Goal: Task Accomplishment & Management: Manage account settings

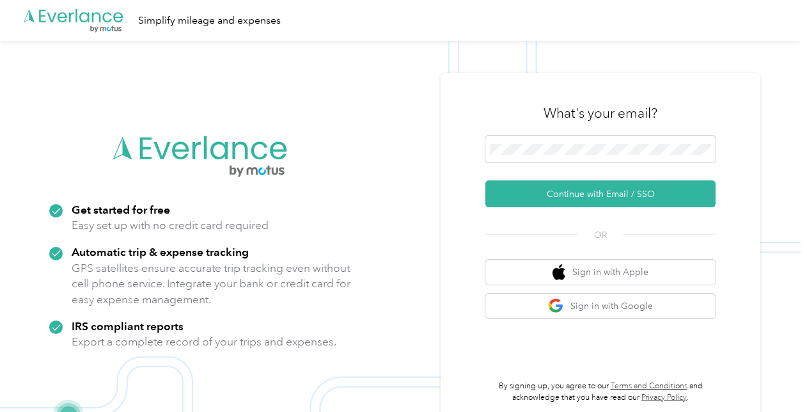
scroll to position [41, 0]
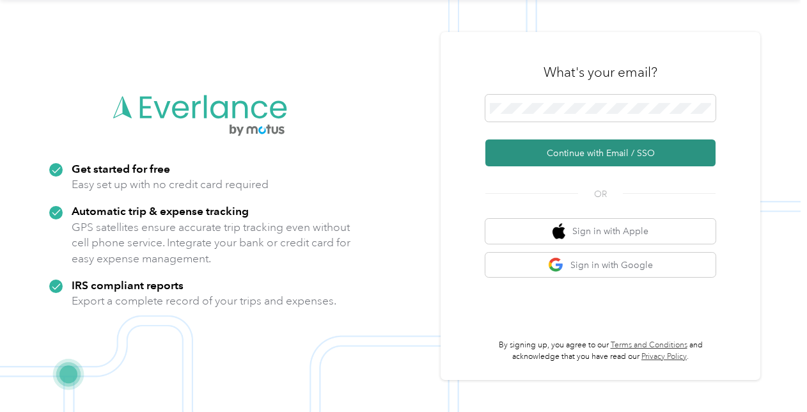
click at [650, 155] on button "Continue with Email / SSO" at bounding box center [600, 152] width 230 height 27
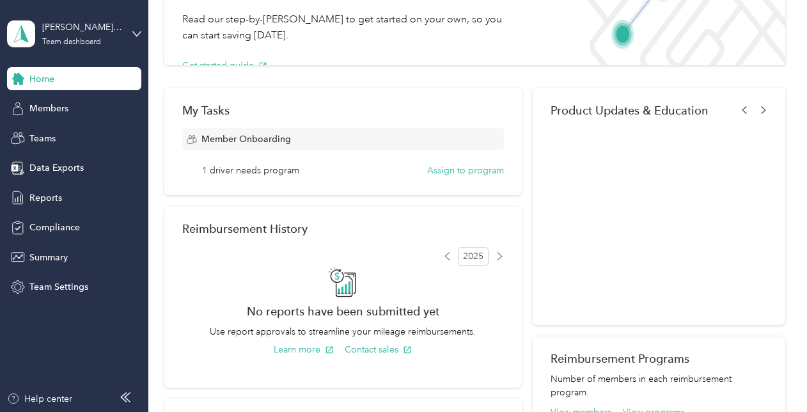
scroll to position [128, 0]
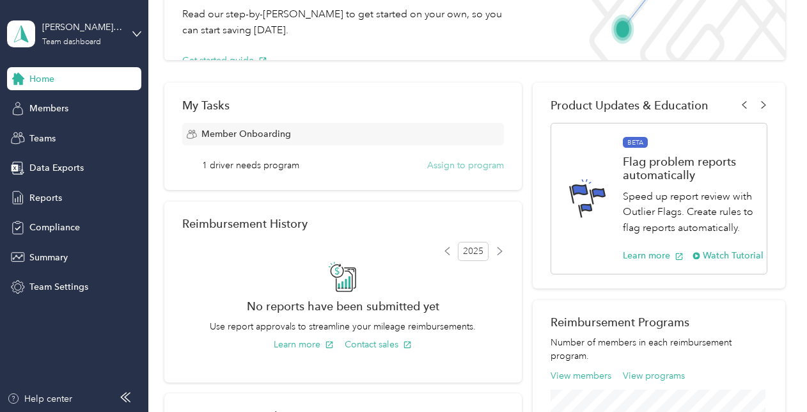
click at [466, 164] on button "Assign to program" at bounding box center [465, 165] width 77 height 13
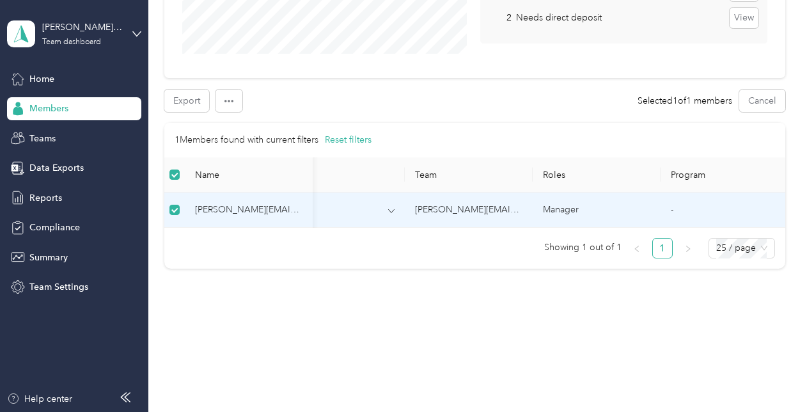
scroll to position [0, 117]
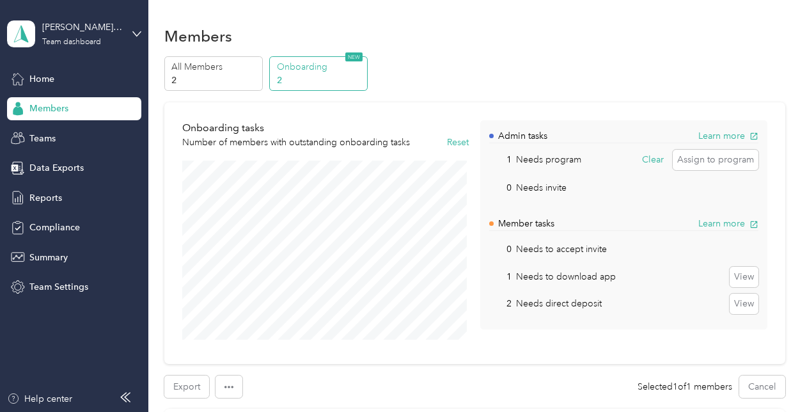
click at [295, 70] on p "Onboarding" at bounding box center [320, 66] width 87 height 13
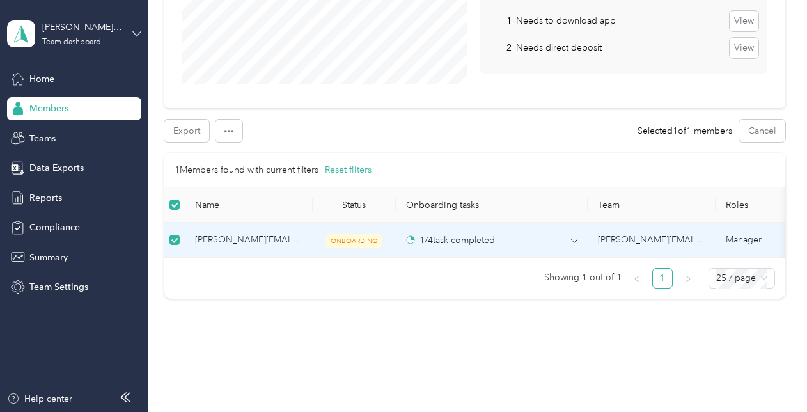
click at [138, 33] on icon at bounding box center [136, 33] width 9 height 9
click at [78, 102] on div "Team dashboard" at bounding box center [54, 101] width 70 height 13
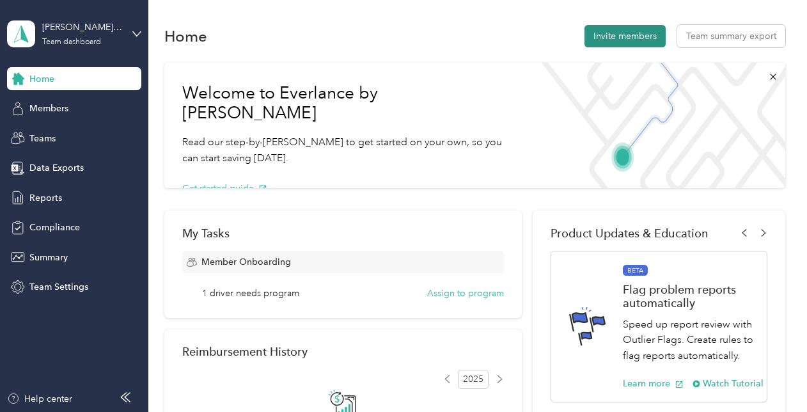
click at [625, 37] on button "Invite members" at bounding box center [624, 36] width 81 height 22
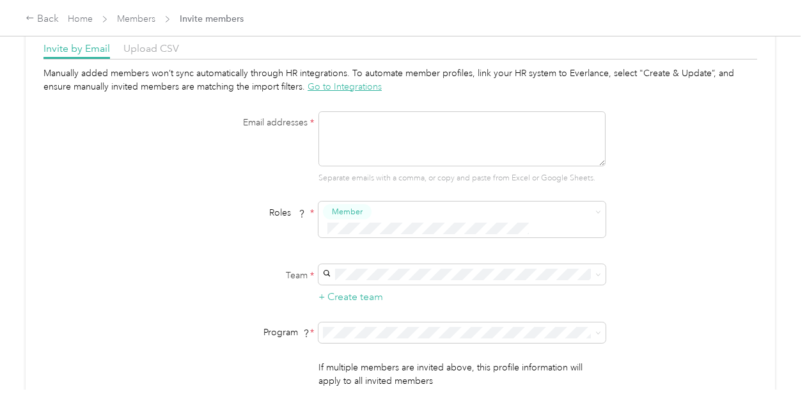
click at [714, 202] on div "Manually added members won’t sync automatically through HR integrations. To aut…" at bounding box center [400, 243] width 714 height 352
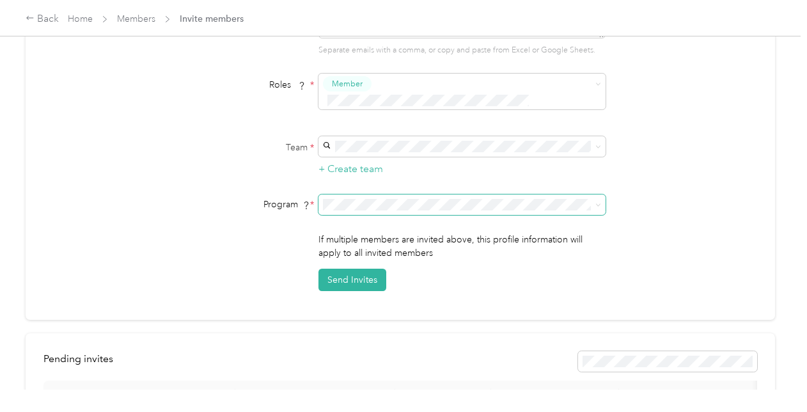
click at [597, 202] on icon at bounding box center [598, 205] width 6 height 6
click at [380, 252] on span "FAVR Tier1 2025 (FAVR)" at bounding box center [373, 254] width 97 height 11
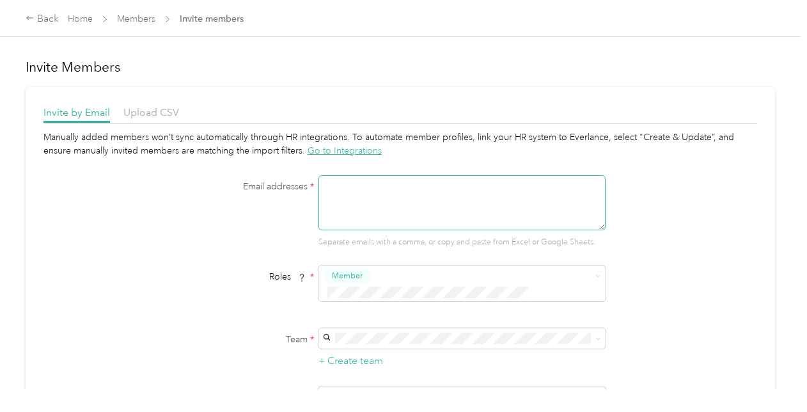
click at [363, 191] on textarea at bounding box center [461, 202] width 287 height 55
click at [373, 183] on textarea "andrew.sundboe@graybar.com" at bounding box center [461, 202] width 287 height 55
click at [535, 196] on textarea "andrew.sundsboe@graybar.com" at bounding box center [461, 202] width 287 height 55
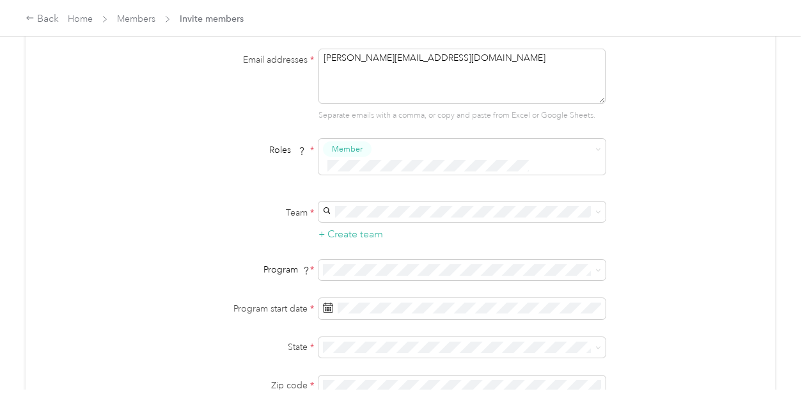
scroll to position [192, 0]
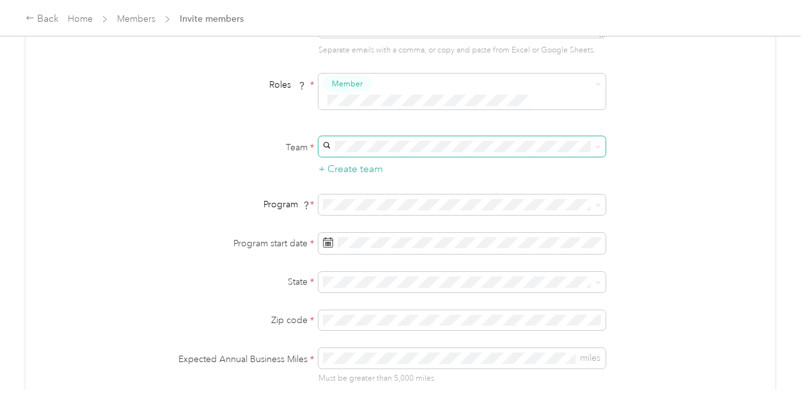
type textarea "andrew.sundsboe@graybar.com"
click at [372, 153] on div "janeece.layman@graybar.com janeece.layman@graybar.com" at bounding box center [459, 173] width 269 height 56
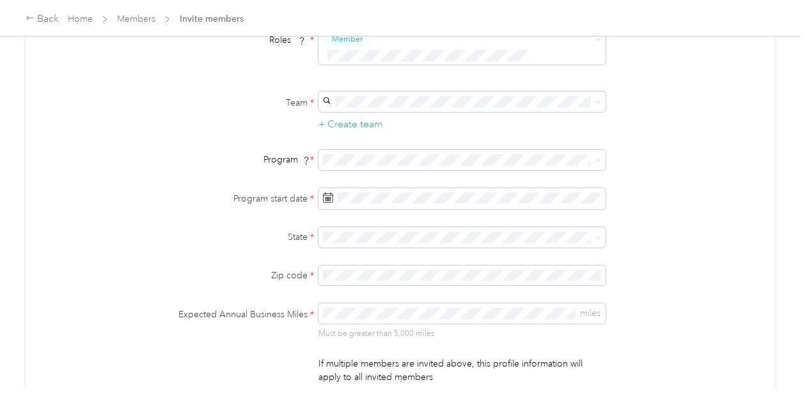
scroll to position [256, 0]
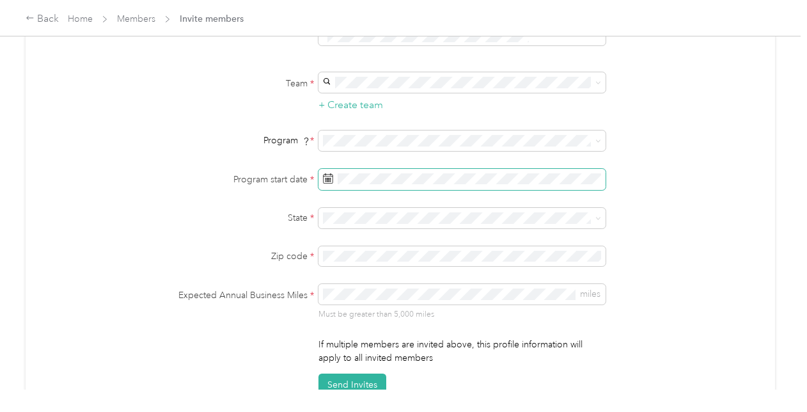
click at [326, 173] on icon at bounding box center [328, 178] width 10 height 10
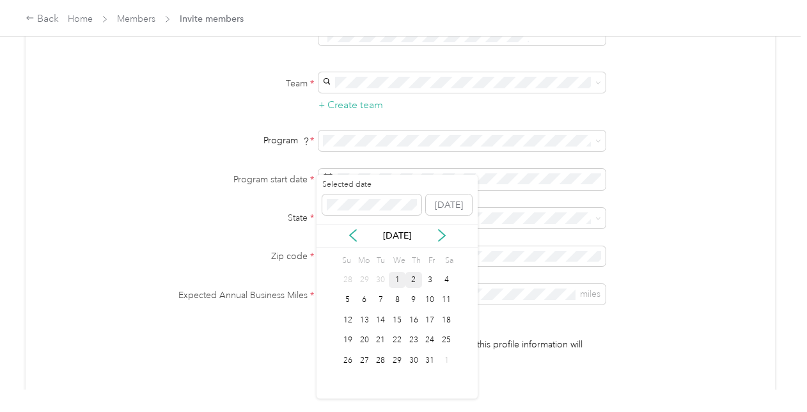
click at [395, 276] on div "1" at bounding box center [397, 280] width 17 height 16
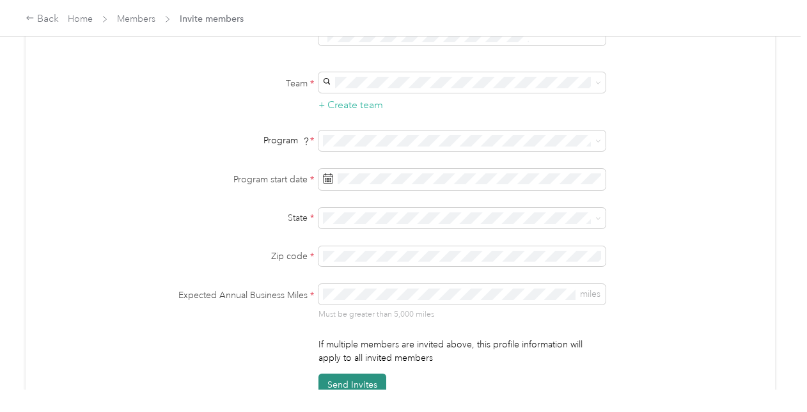
click at [356, 373] on button "Send Invites" at bounding box center [352, 384] width 68 height 22
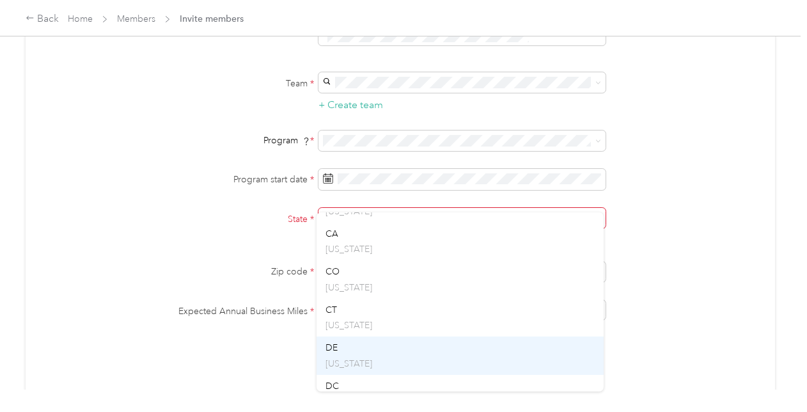
scroll to position [192, 0]
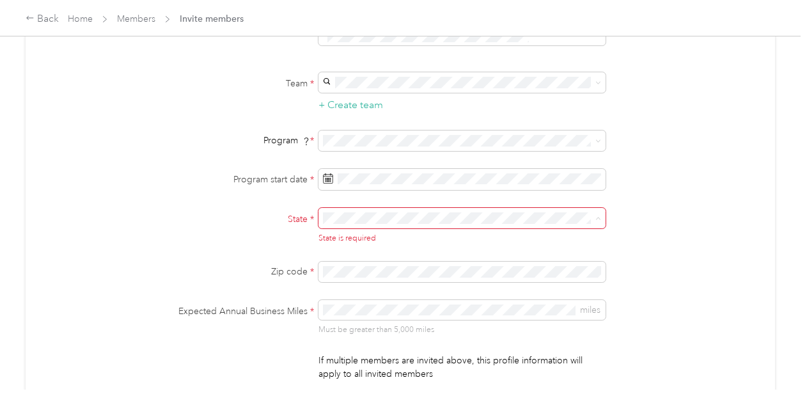
click at [338, 228] on div "CA California" at bounding box center [459, 229] width 269 height 29
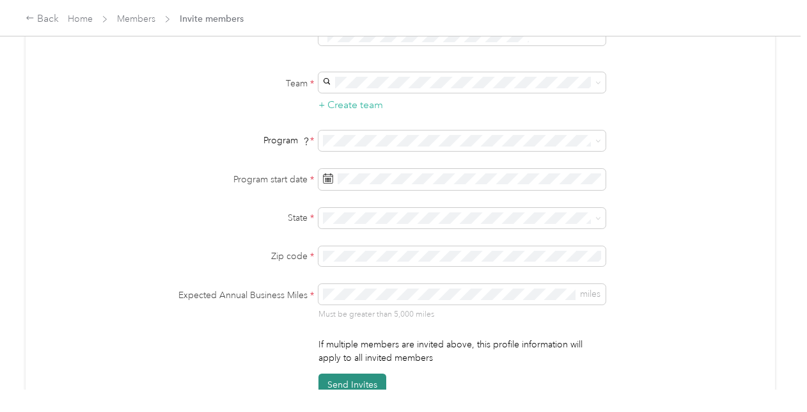
click at [355, 373] on button "Send Invites" at bounding box center [352, 384] width 68 height 22
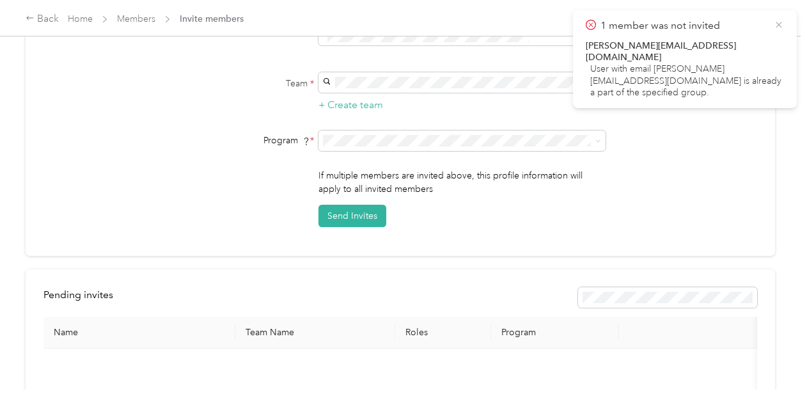
click at [779, 24] on icon at bounding box center [779, 25] width 6 height 6
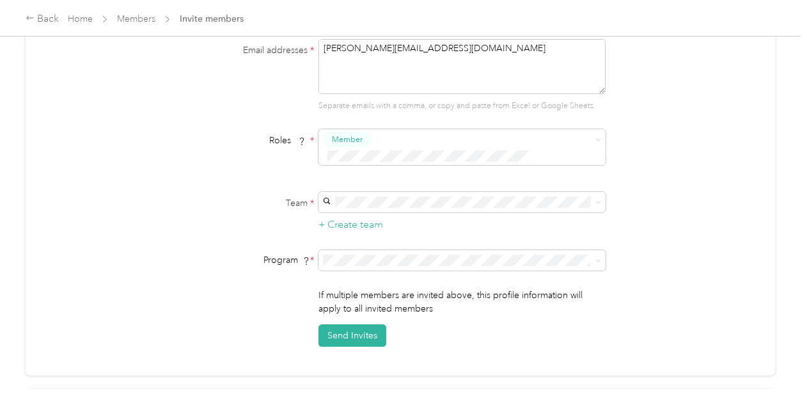
scroll to position [0, 0]
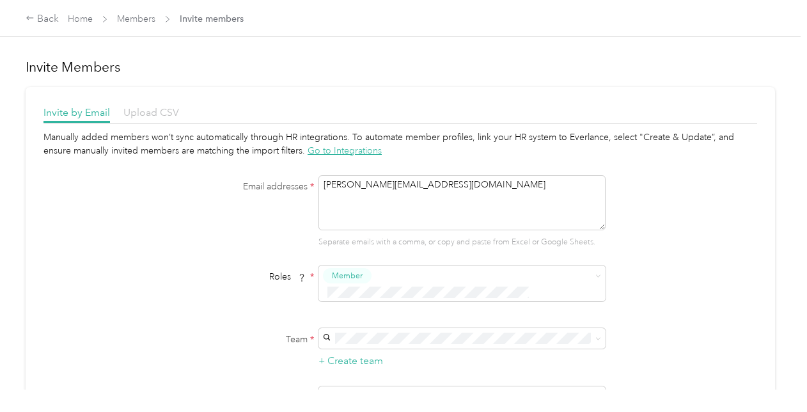
click at [159, 115] on span "Upload CSV" at bounding box center [151, 112] width 56 height 12
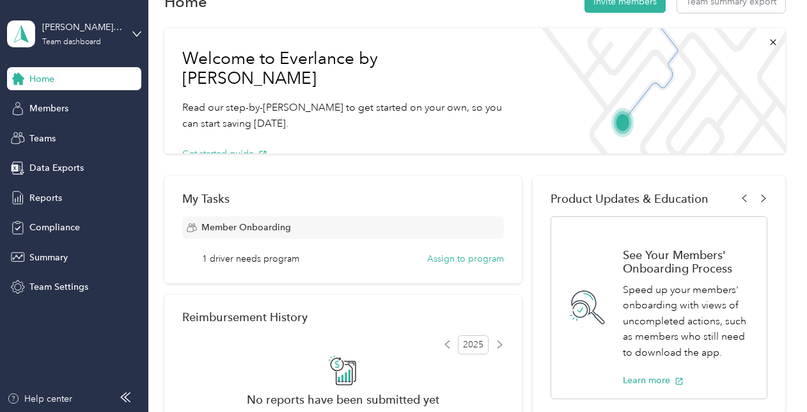
scroll to position [64, 0]
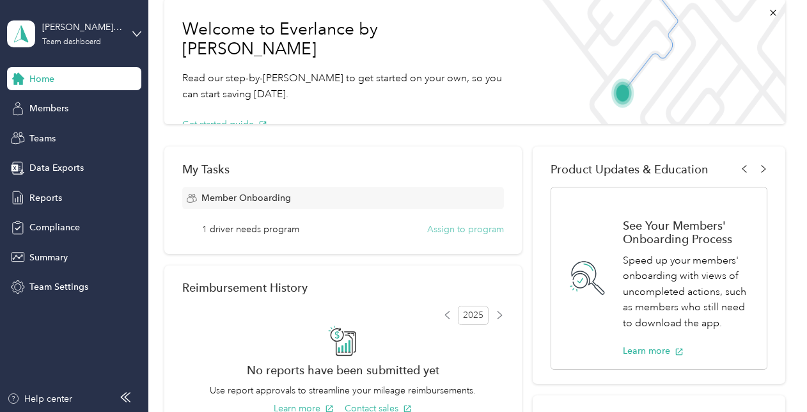
click at [451, 230] on button "Assign to program" at bounding box center [465, 229] width 77 height 13
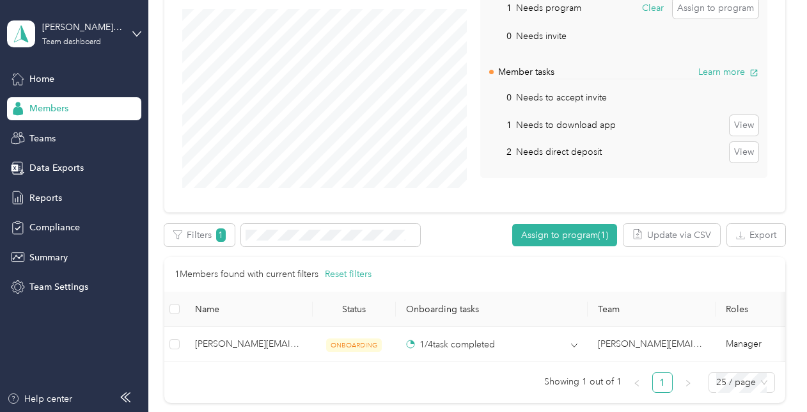
scroll to position [192, 0]
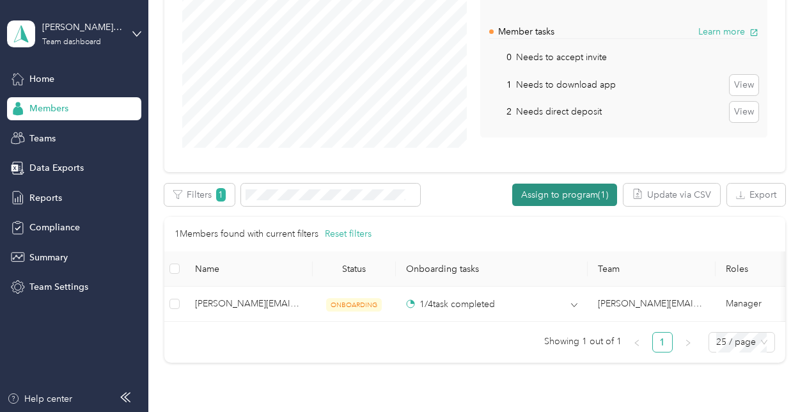
click at [543, 192] on button "Assign to program (1)" at bounding box center [564, 195] width 105 height 22
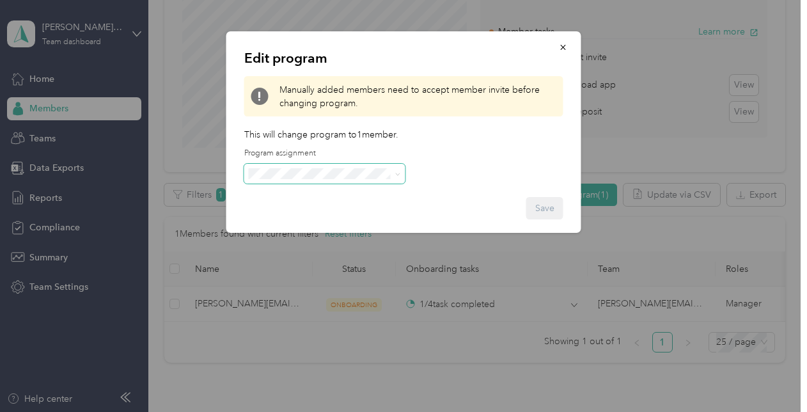
click at [396, 171] on icon at bounding box center [398, 174] width 6 height 6
click at [301, 265] on li "FAVR Tier2 2025 (FAVR)" at bounding box center [324, 263] width 161 height 22
click at [545, 212] on button "Save" at bounding box center [544, 208] width 37 height 22
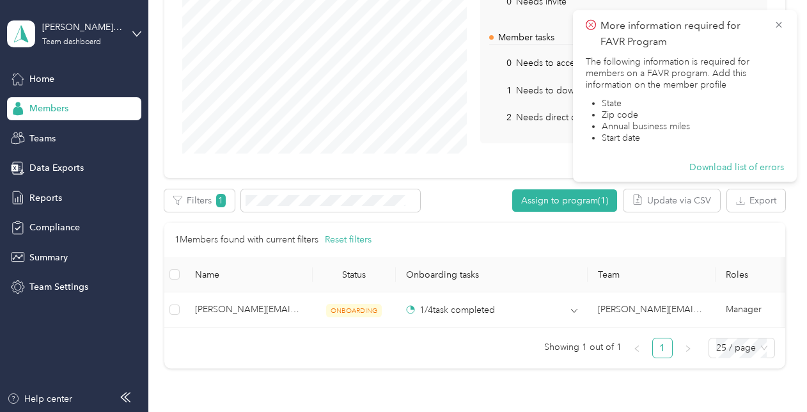
scroll to position [104, 0]
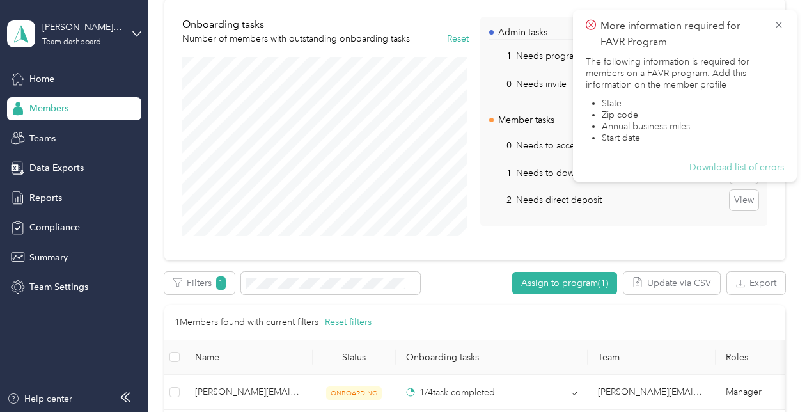
click at [746, 170] on button "Download list of errors" at bounding box center [736, 168] width 95 height 12
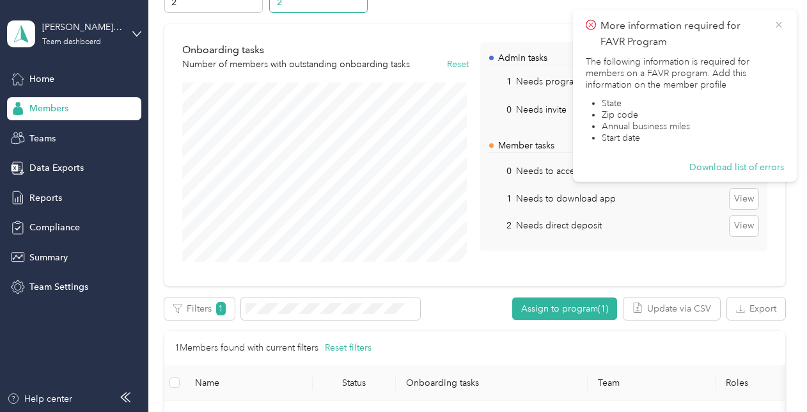
click at [774, 24] on icon at bounding box center [779, 25] width 10 height 12
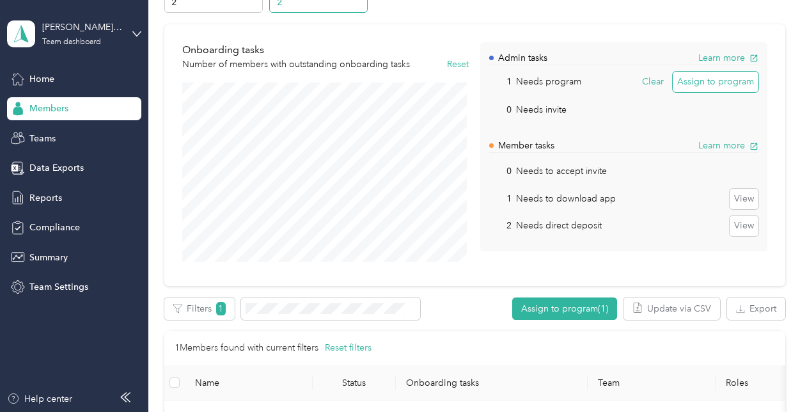
click at [693, 81] on button "Assign to program" at bounding box center [716, 82] width 86 height 20
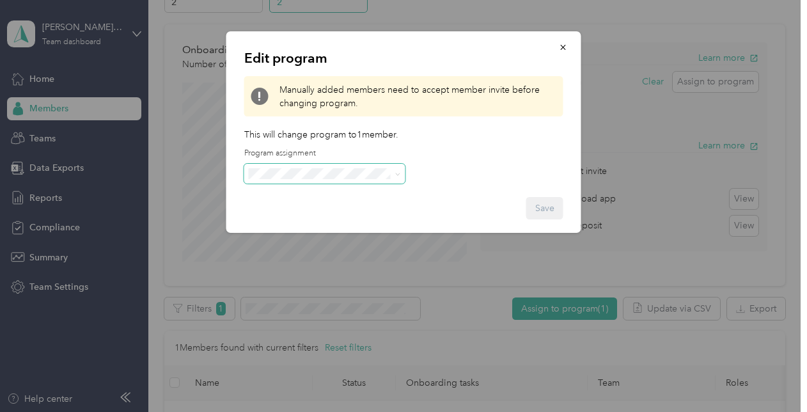
click at [396, 173] on icon at bounding box center [398, 174] width 6 height 6
click at [320, 264] on li "FAVR Tier2 2025 (FAVR)" at bounding box center [324, 262] width 161 height 22
click at [541, 204] on button "Save" at bounding box center [544, 208] width 37 height 22
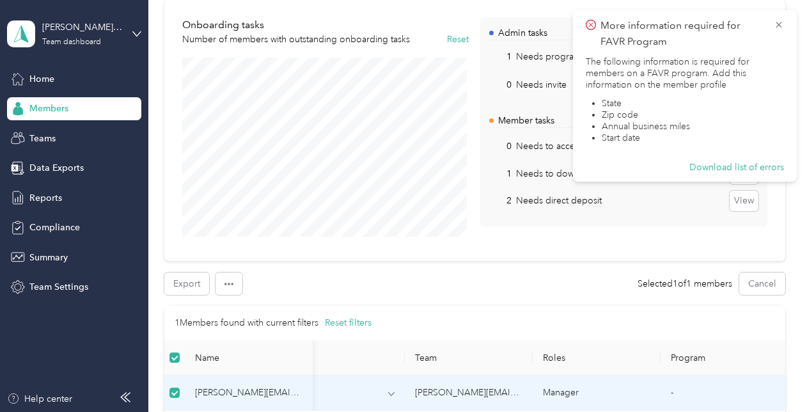
scroll to position [0, 0]
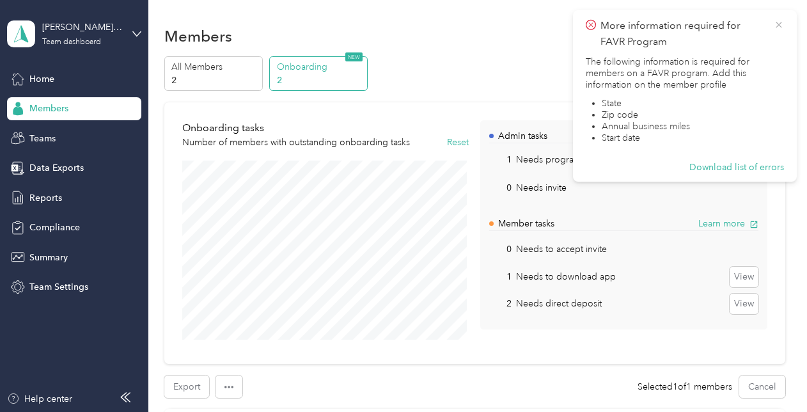
click at [776, 22] on icon at bounding box center [779, 25] width 10 height 12
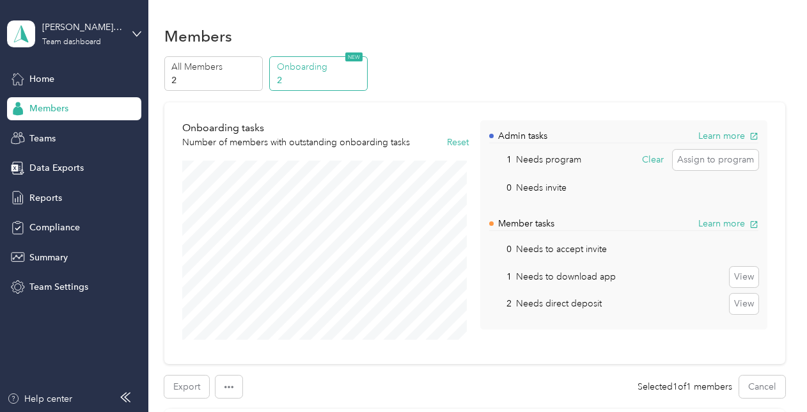
click at [318, 80] on p "2" at bounding box center [320, 80] width 87 height 13
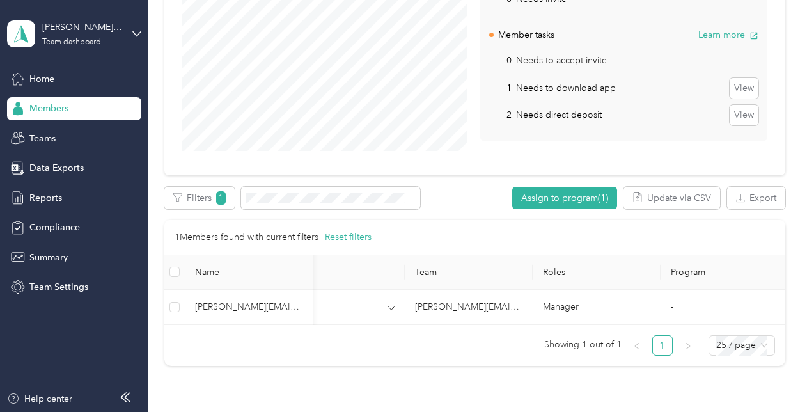
scroll to position [256, 0]
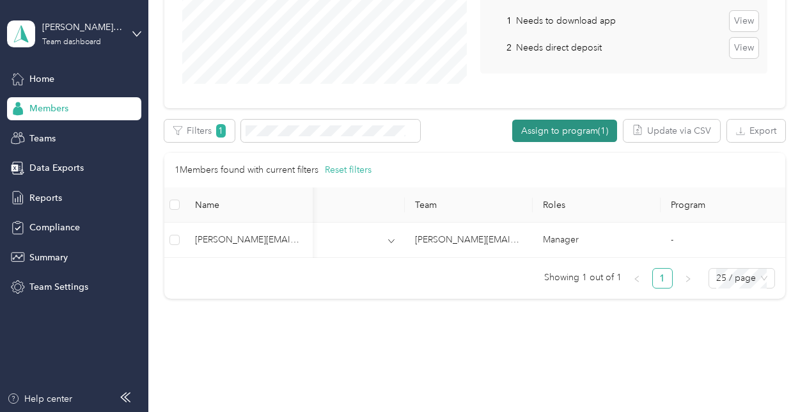
click at [554, 129] on button "Assign to program (1)" at bounding box center [564, 131] width 105 height 22
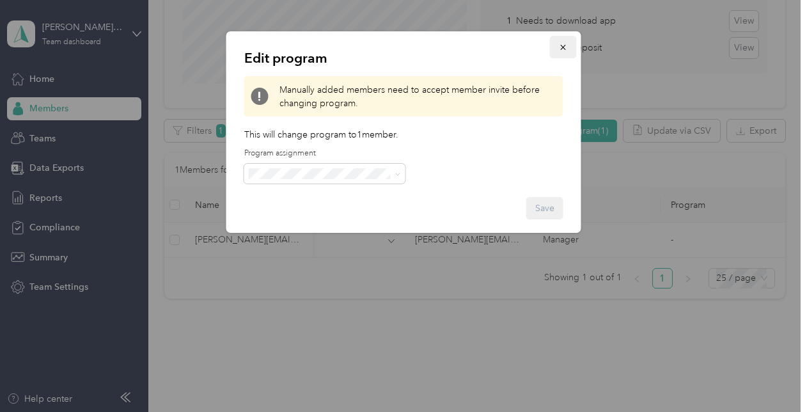
click at [560, 47] on icon "button" at bounding box center [563, 47] width 9 height 9
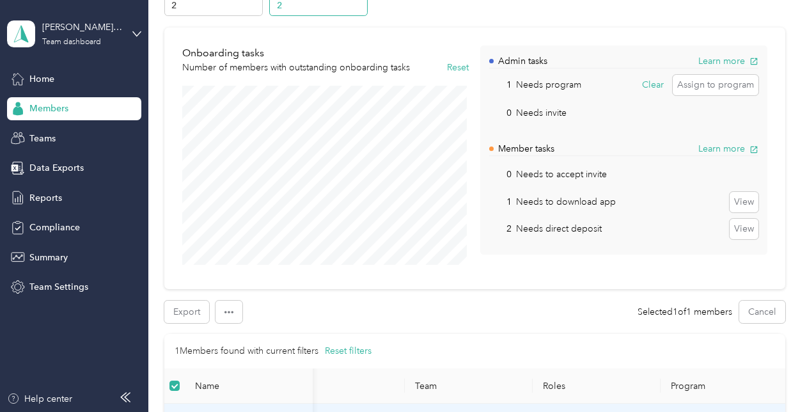
scroll to position [64, 0]
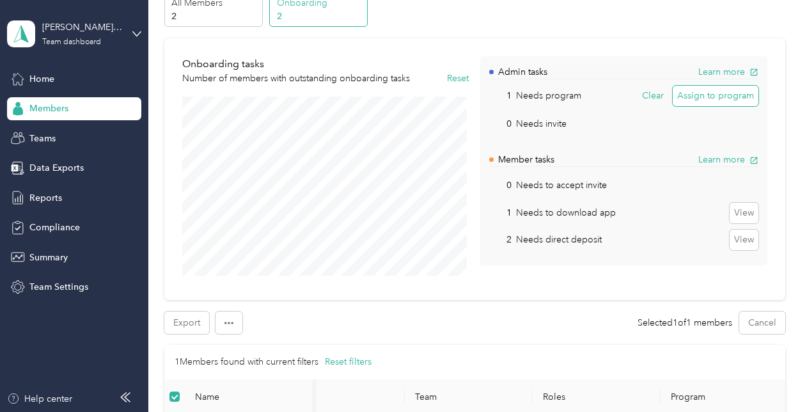
click at [710, 96] on button "Assign to program" at bounding box center [716, 96] width 86 height 20
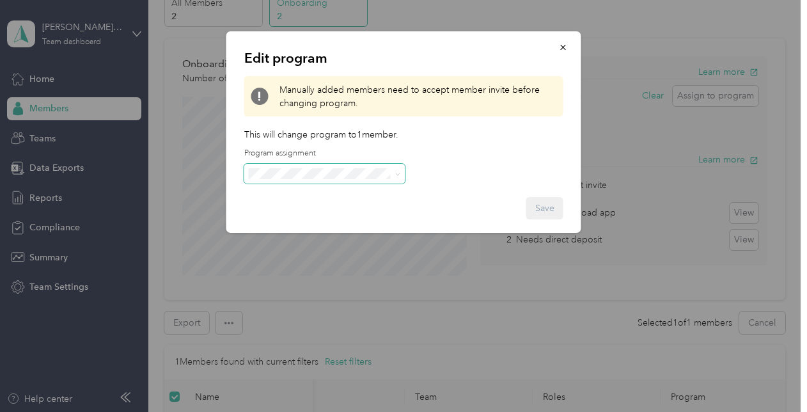
click at [400, 178] on span at bounding box center [324, 174] width 161 height 20
click at [396, 172] on icon at bounding box center [398, 174] width 6 height 6
click at [322, 263] on li "FAVR Tier2 2025 (FAVR)" at bounding box center [324, 260] width 161 height 22
click at [542, 206] on button "Save" at bounding box center [544, 208] width 37 height 22
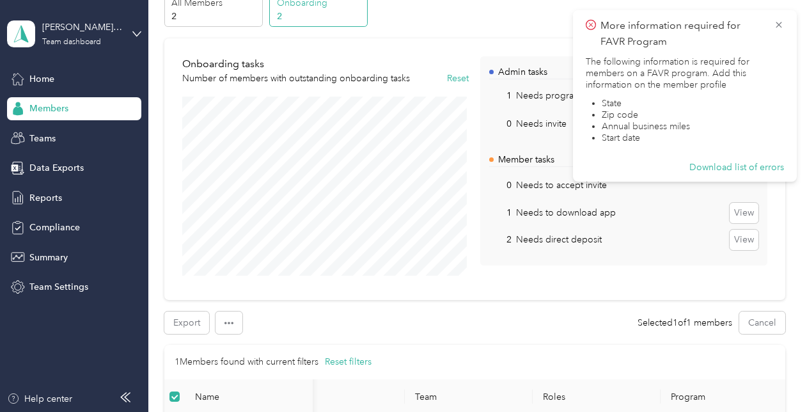
click at [668, 266] on div "Admin tasks Learn more 1 Needs program Clear Assign to program 0 Needs invite V…" at bounding box center [623, 169] width 287 height 226
click at [648, 284] on div "Onboarding tasks Number of members with outstanding onboarding tasks Reset Admi…" at bounding box center [474, 169] width 621 height 262
click at [779, 24] on icon at bounding box center [779, 25] width 6 height 6
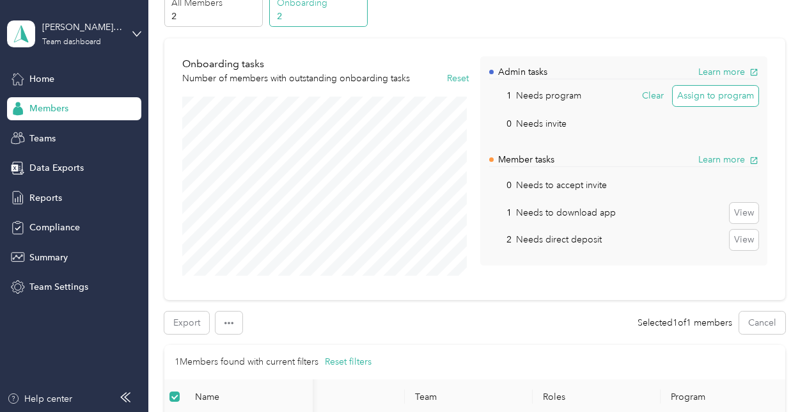
click at [725, 91] on button "Assign to program" at bounding box center [716, 96] width 86 height 20
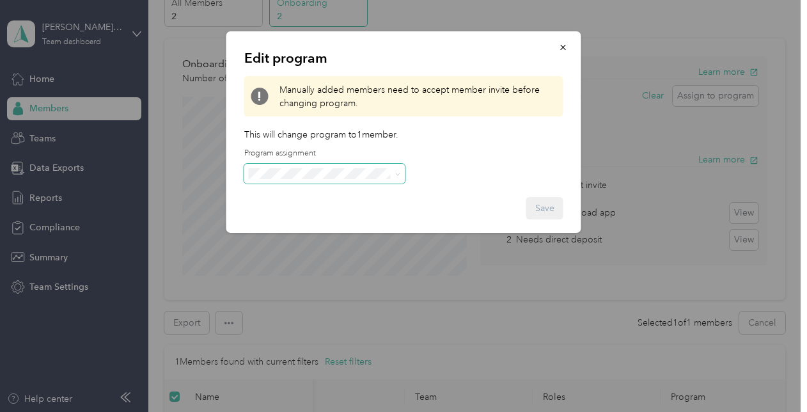
click at [397, 173] on icon at bounding box center [398, 174] width 6 height 6
click at [324, 263] on li "FAVR Tier2 2025 (FAVR)" at bounding box center [324, 262] width 161 height 22
click at [538, 207] on button "Save" at bounding box center [544, 208] width 37 height 22
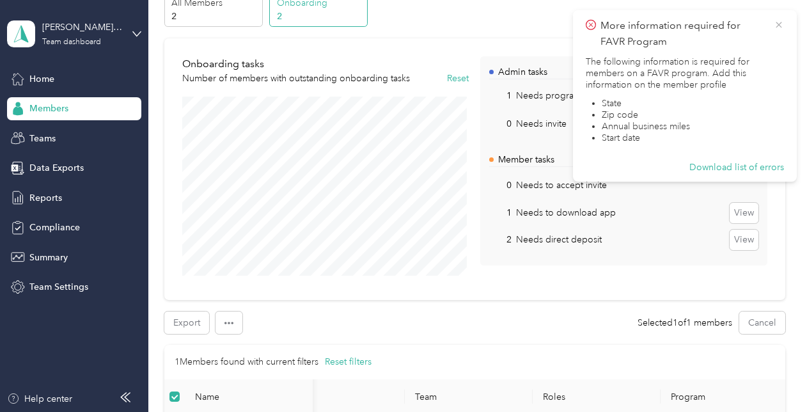
click at [778, 24] on icon at bounding box center [779, 25] width 6 height 6
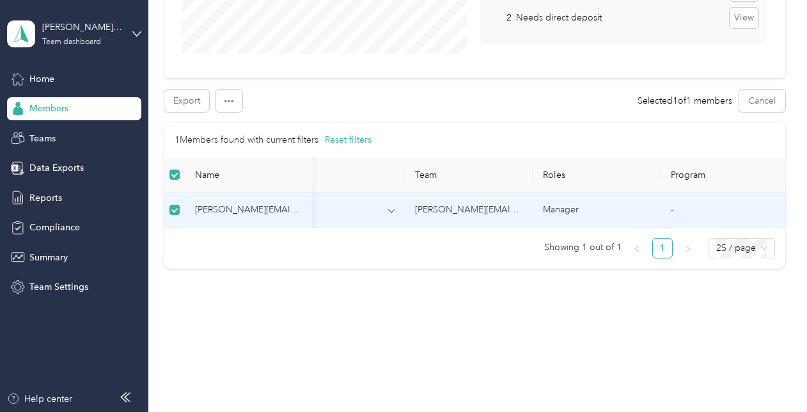
scroll to position [295, 0]
click at [388, 208] on icon at bounding box center [391, 211] width 6 height 6
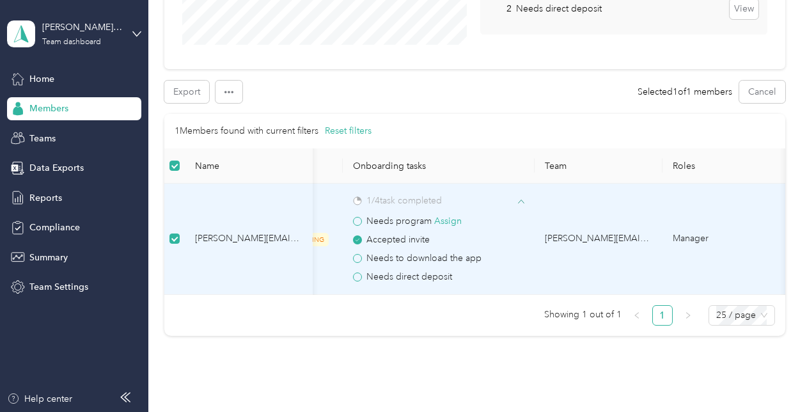
scroll to position [0, 0]
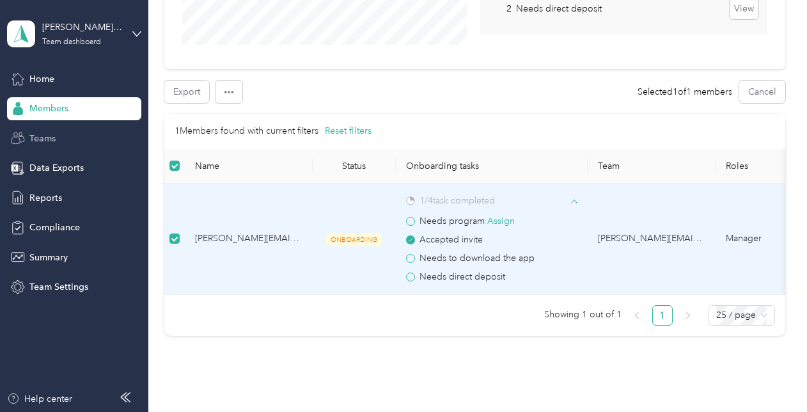
click at [46, 134] on span "Teams" at bounding box center [42, 138] width 26 height 13
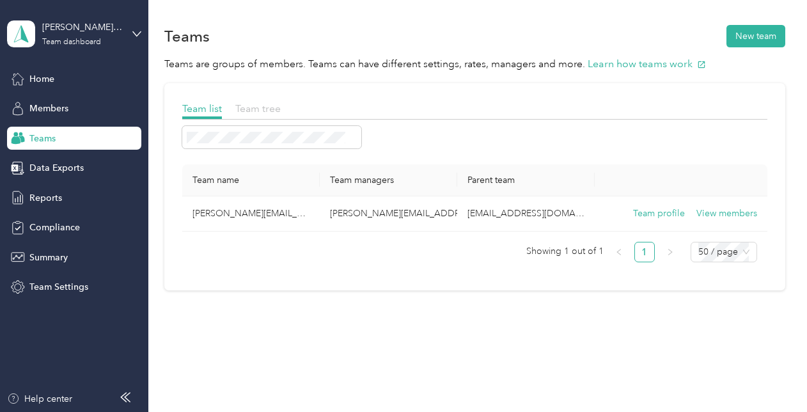
click at [256, 107] on span "Team tree" at bounding box center [257, 108] width 45 height 12
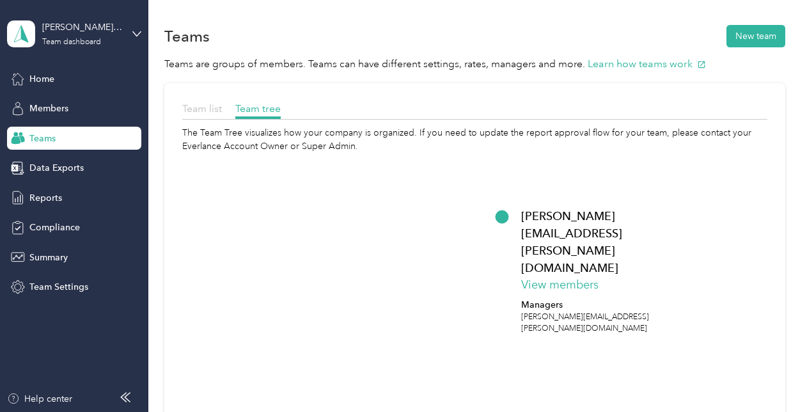
click at [201, 110] on span "Team list" at bounding box center [202, 108] width 40 height 12
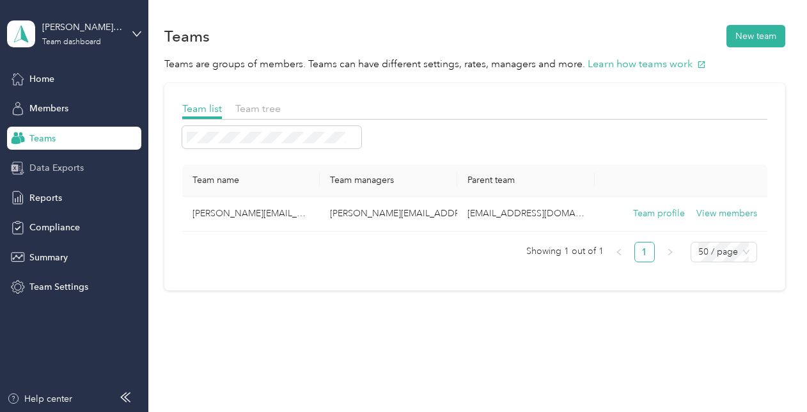
click at [68, 166] on span "Data Exports" at bounding box center [56, 167] width 54 height 13
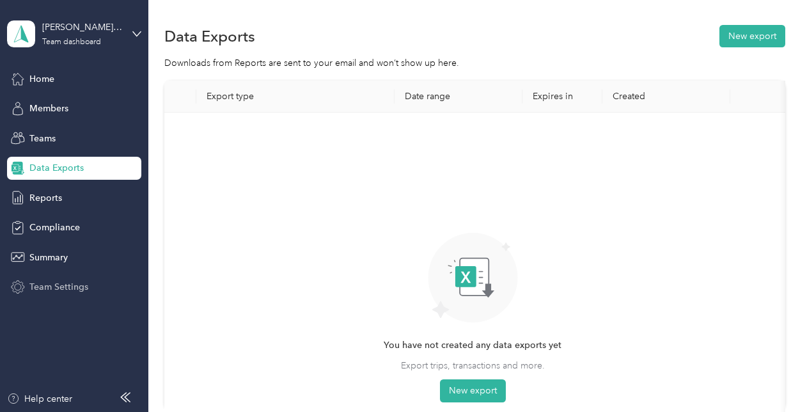
click at [63, 286] on span "Team Settings" at bounding box center [58, 286] width 59 height 13
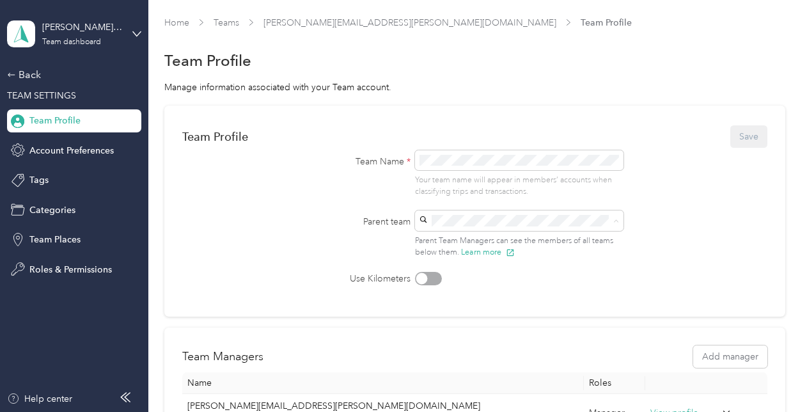
drag, startPoint x: 330, startPoint y: 224, endPoint x: 282, endPoint y: 214, distance: 49.2
click at [306, 220] on label "Parent team" at bounding box center [352, 221] width 115 height 13
click at [39, 75] on div "Back" at bounding box center [71, 74] width 128 height 15
